Goal: Task Accomplishment & Management: Manage account settings

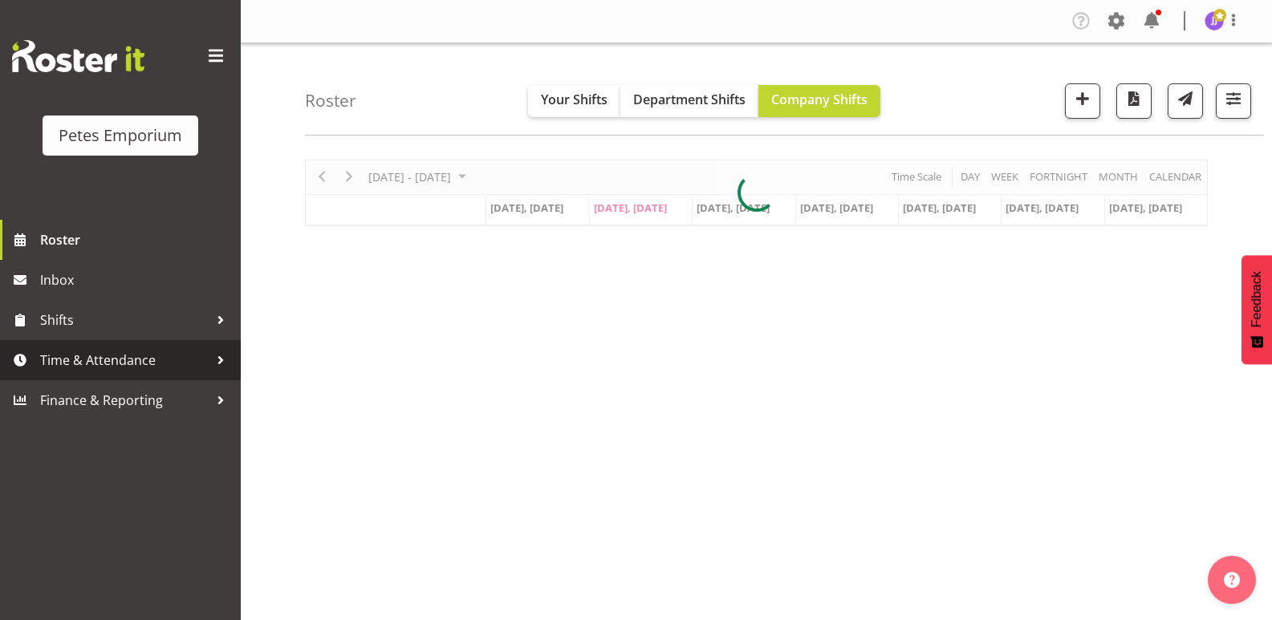
click at [166, 367] on span "Time & Attendance" at bounding box center [124, 360] width 168 height 24
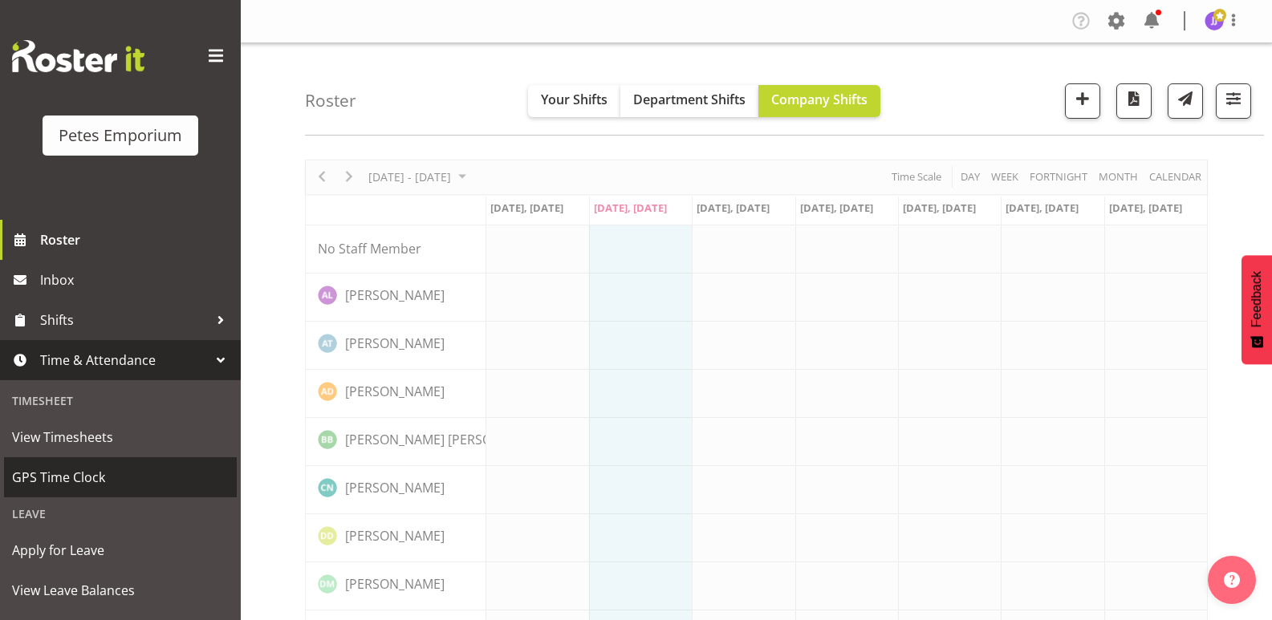
click at [132, 485] on span "GPS Time Clock" at bounding box center [120, 477] width 217 height 24
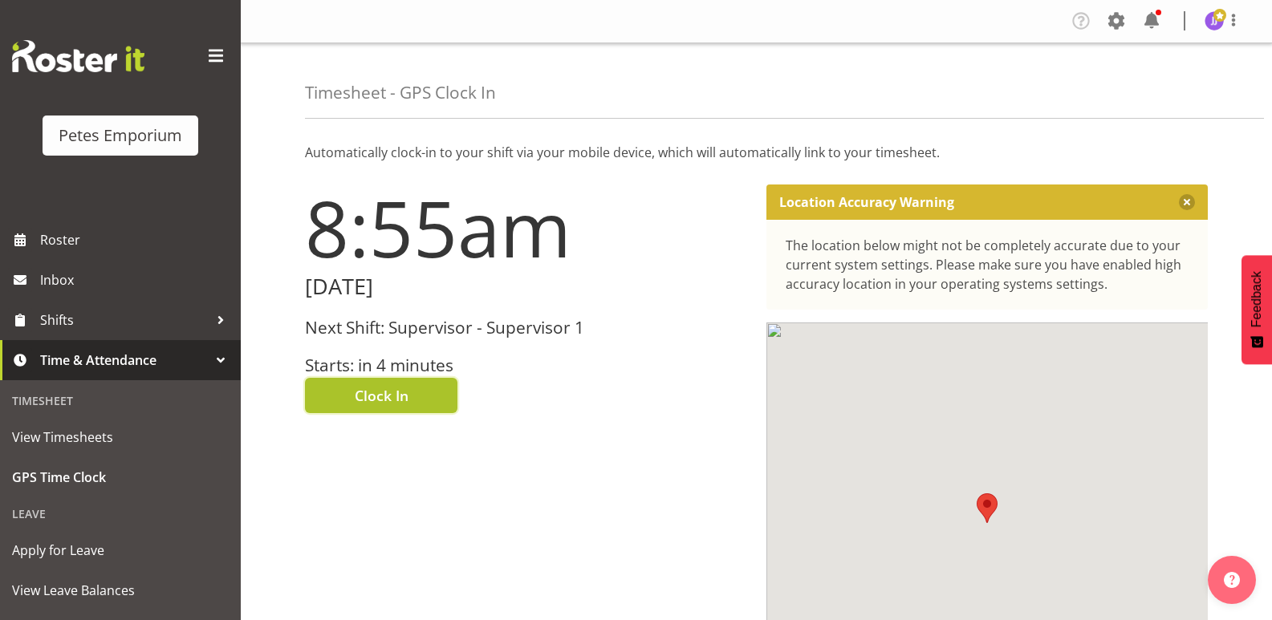
click at [375, 403] on span "Clock In" at bounding box center [382, 395] width 54 height 21
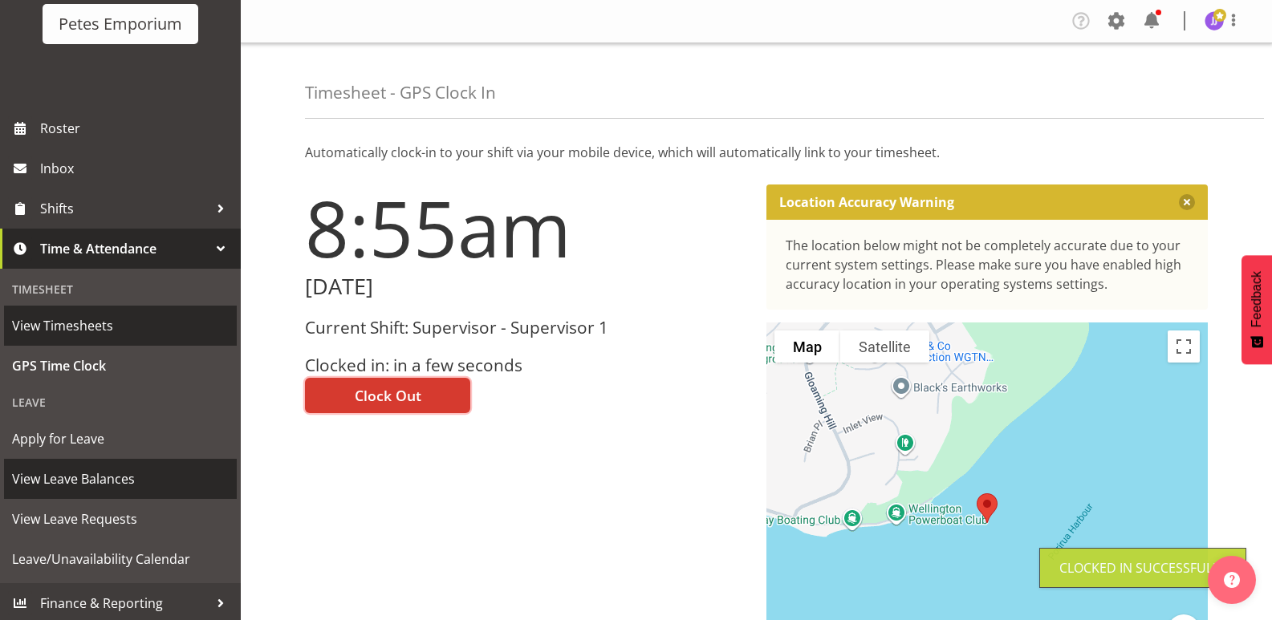
scroll to position [115, 0]
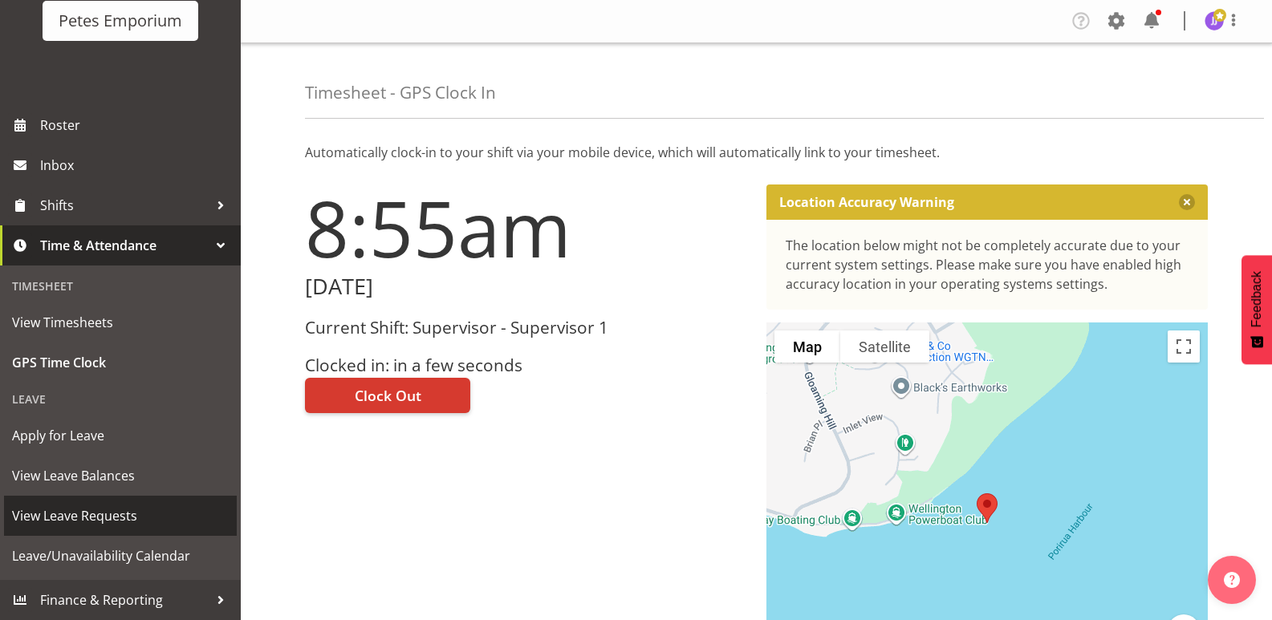
click at [87, 516] on span "View Leave Requests" at bounding box center [120, 516] width 217 height 24
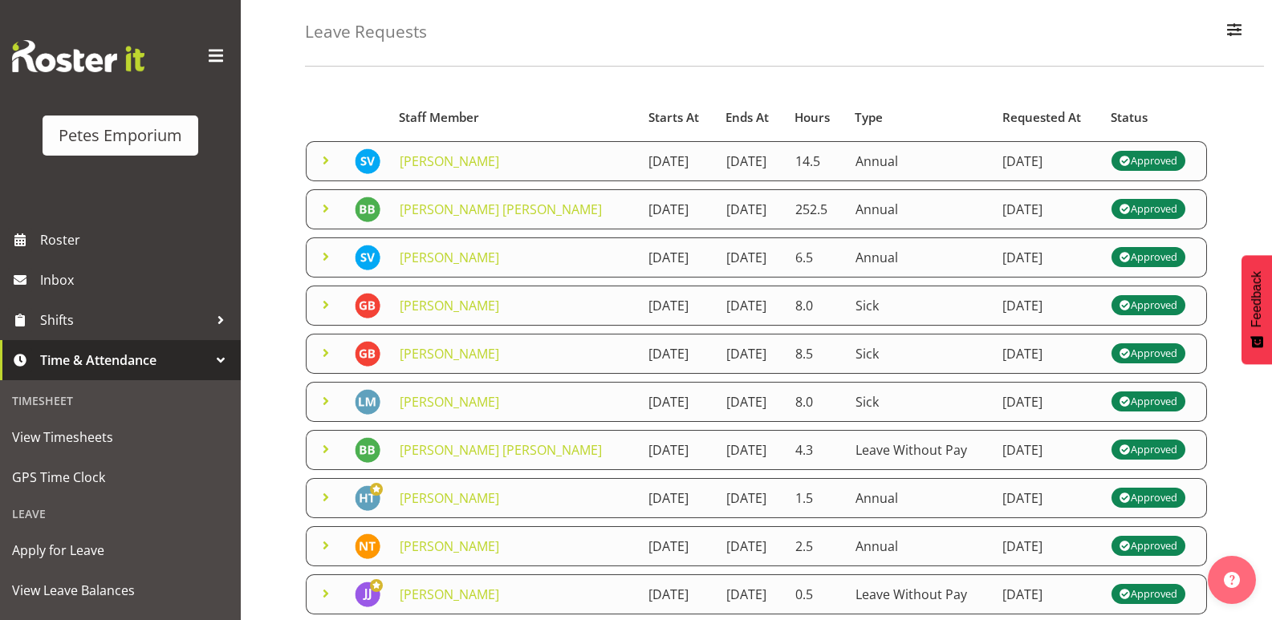
scroll to position [67, 0]
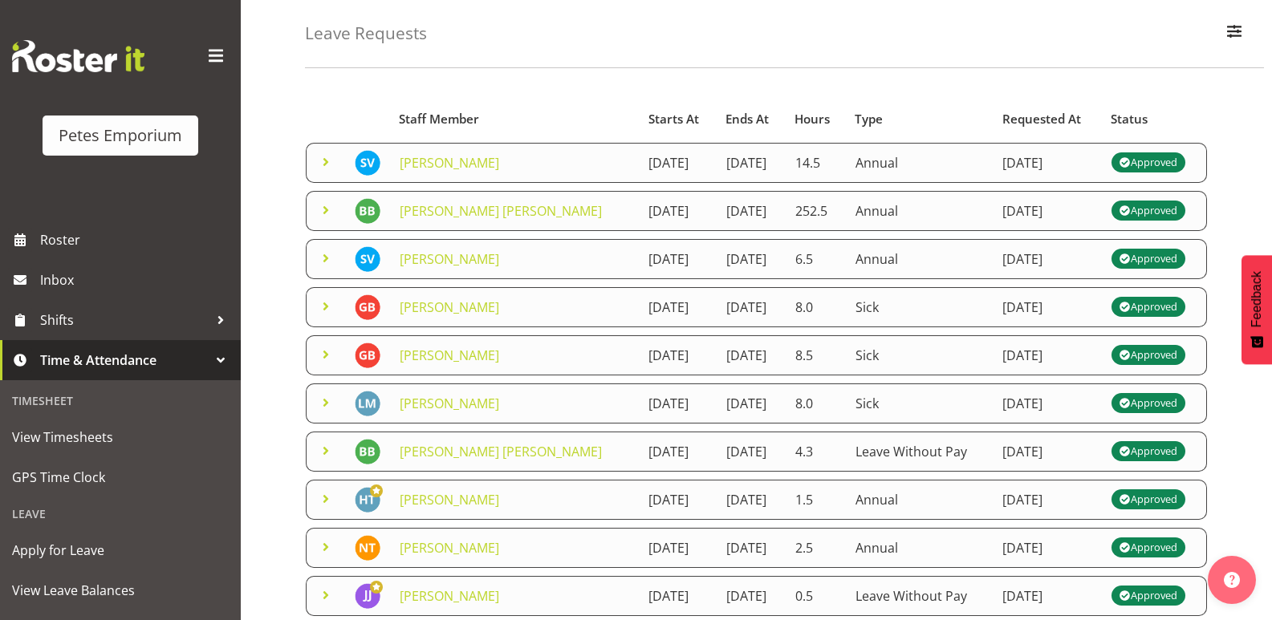
click at [324, 209] on span at bounding box center [325, 210] width 19 height 19
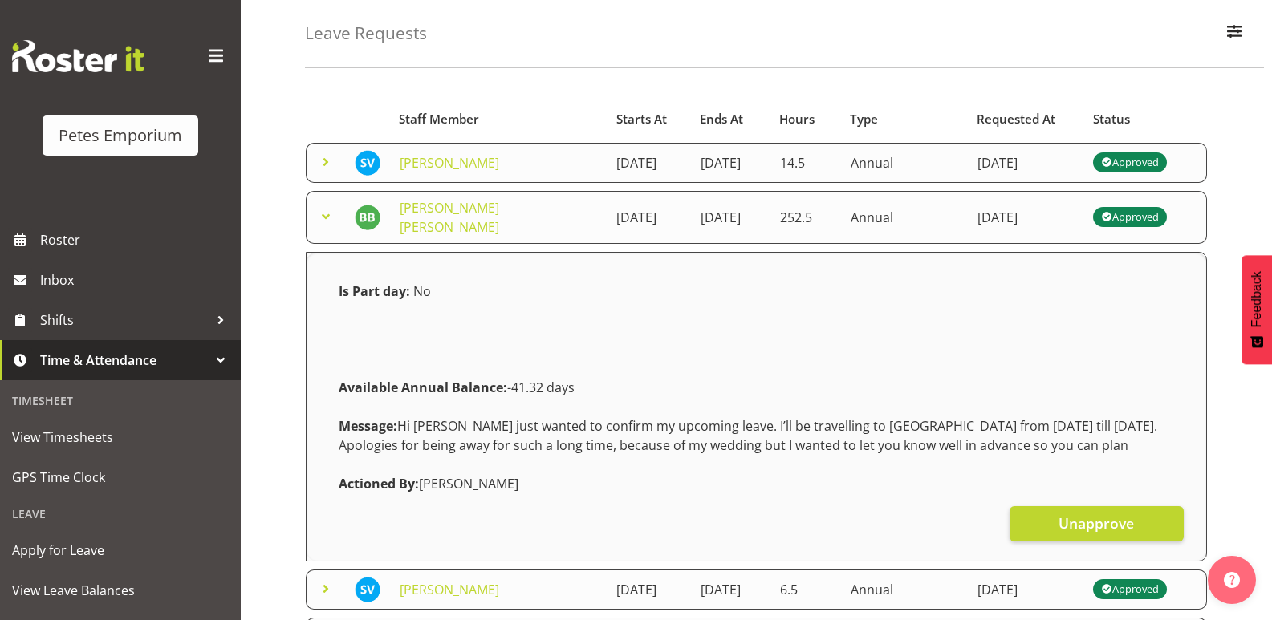
click at [323, 226] on span at bounding box center [325, 216] width 19 height 19
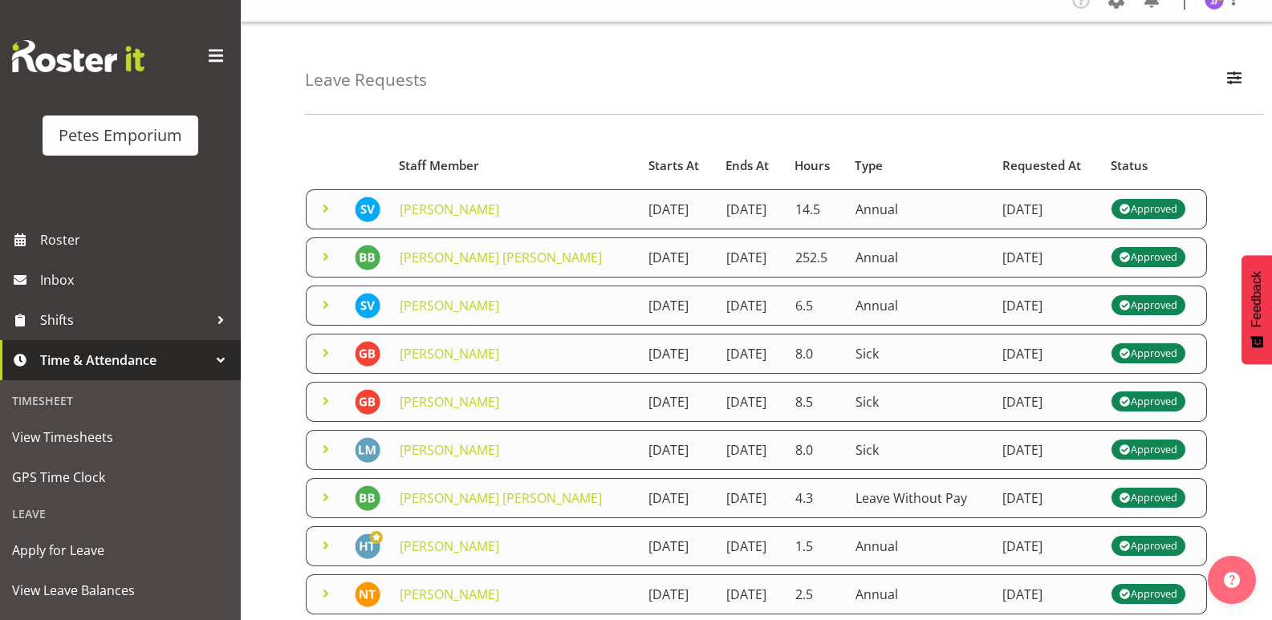
scroll to position [0, 0]
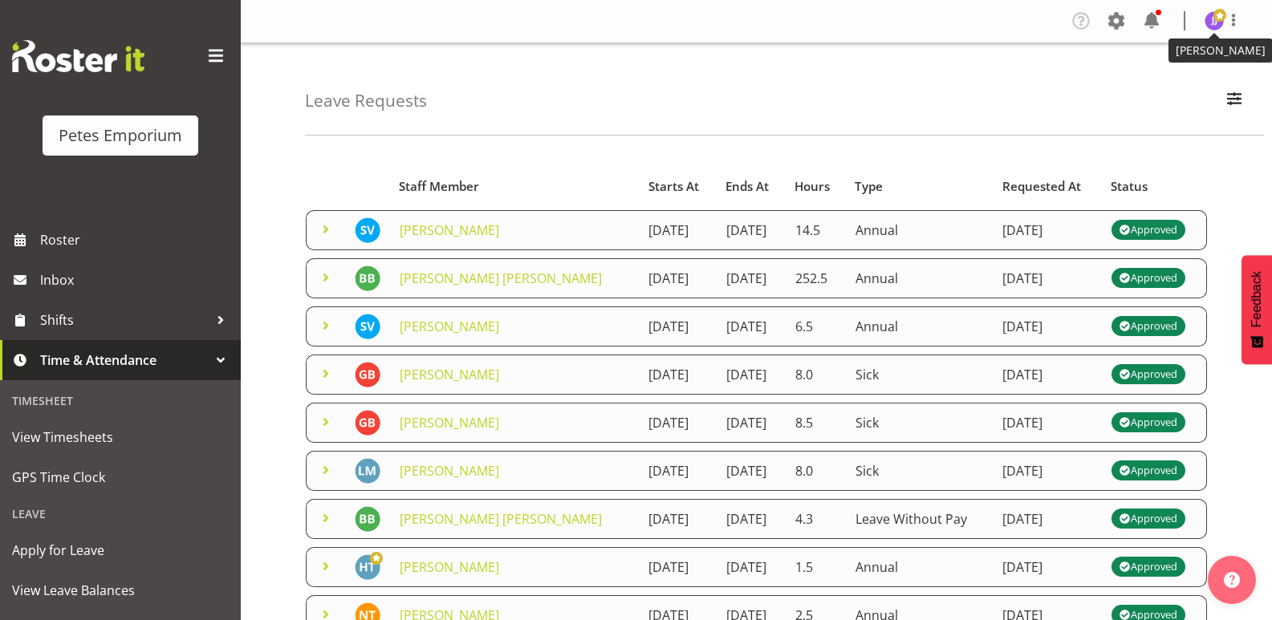
click at [1210, 23] on img at bounding box center [1213, 20] width 19 height 19
click at [1149, 79] on link "Log Out" at bounding box center [1166, 84] width 154 height 29
